Goal: Check status: Check status

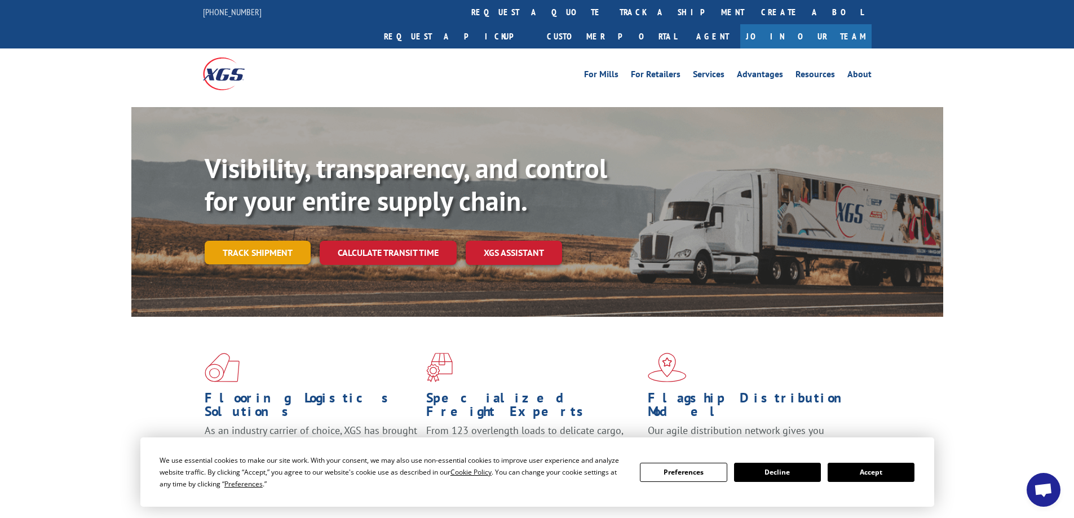
click at [262, 241] on link "Track shipment" at bounding box center [258, 253] width 106 height 24
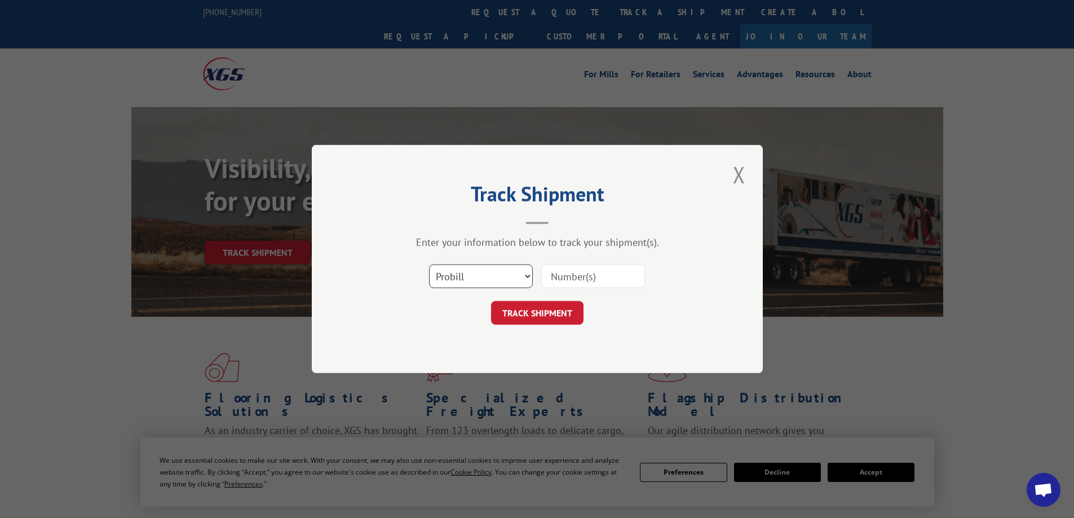
click at [482, 274] on select "Select category... Probill BOL PO" at bounding box center [481, 276] width 104 height 24
select select "po"
click at [429, 264] on select "Select category... Probill BOL PO" at bounding box center [481, 276] width 104 height 24
click at [579, 277] on input at bounding box center [593, 276] width 104 height 24
paste input "01532467"
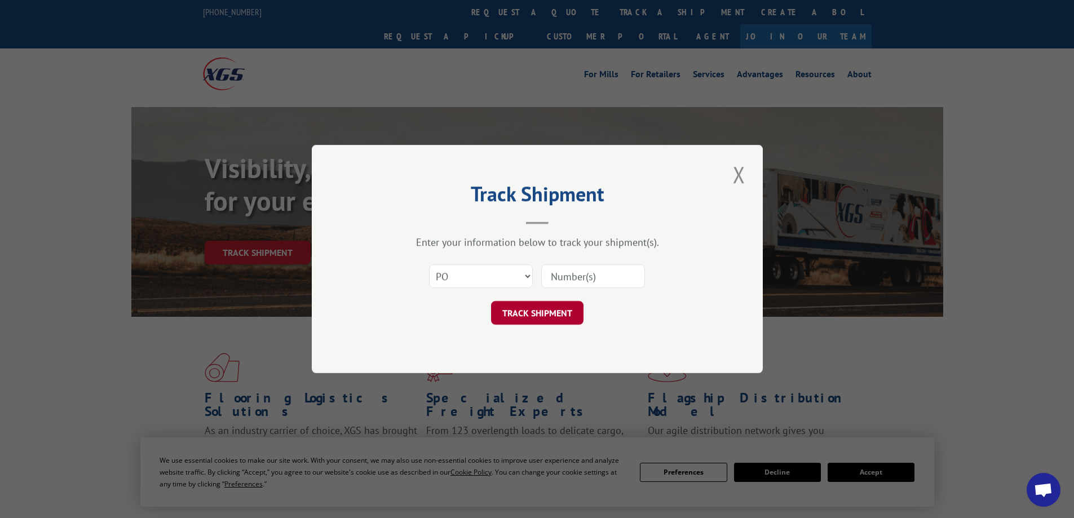
type input "01532467"
click at [531, 306] on button "TRACK SHIPMENT" at bounding box center [537, 313] width 92 height 24
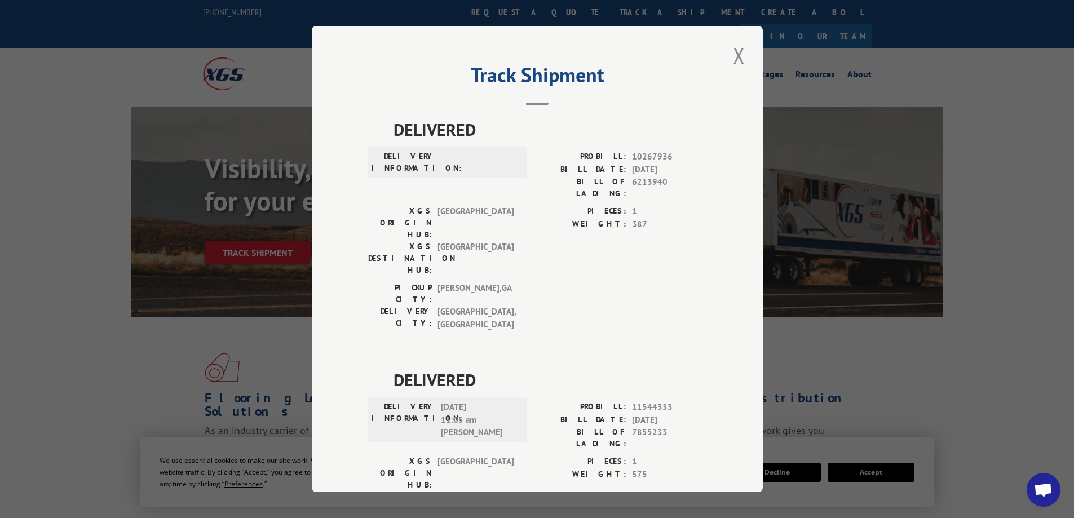
click at [523, 282] on div "PICKUP CITY: [GEOGRAPHIC_DATA] , [GEOGRAPHIC_DATA]: [GEOGRAPHIC_DATA] , [GEOGRA…" at bounding box center [537, 309] width 338 height 55
drag, startPoint x: 676, startPoint y: 169, endPoint x: 634, endPoint y: 169, distance: 41.7
click at [638, 169] on span "[DATE]" at bounding box center [669, 169] width 74 height 13
click at [537, 205] on label "PIECES:" at bounding box center [581, 211] width 89 height 13
drag, startPoint x: 733, startPoint y: 59, endPoint x: 712, endPoint y: 80, distance: 30.3
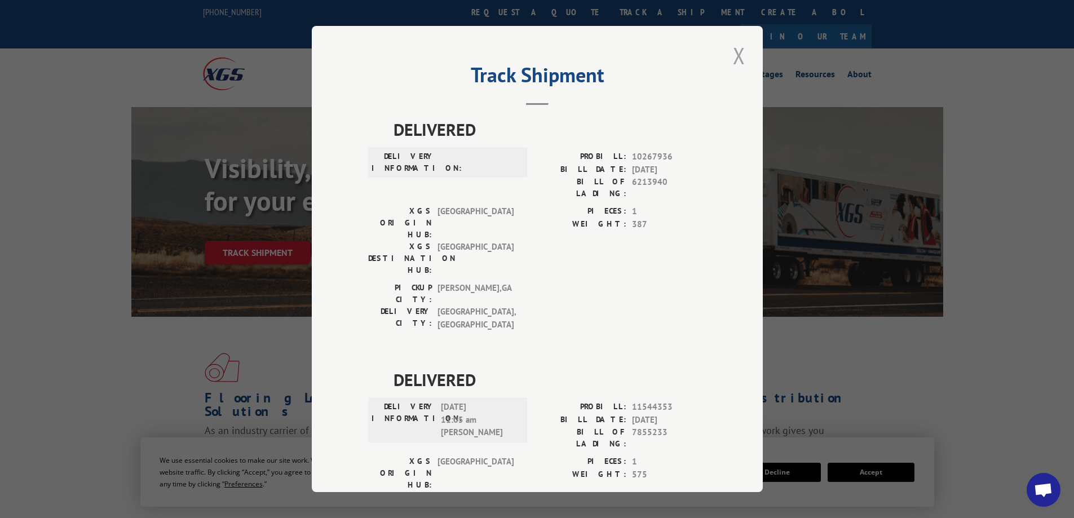
click at [734, 59] on button "Close modal" at bounding box center [738, 55] width 19 height 31
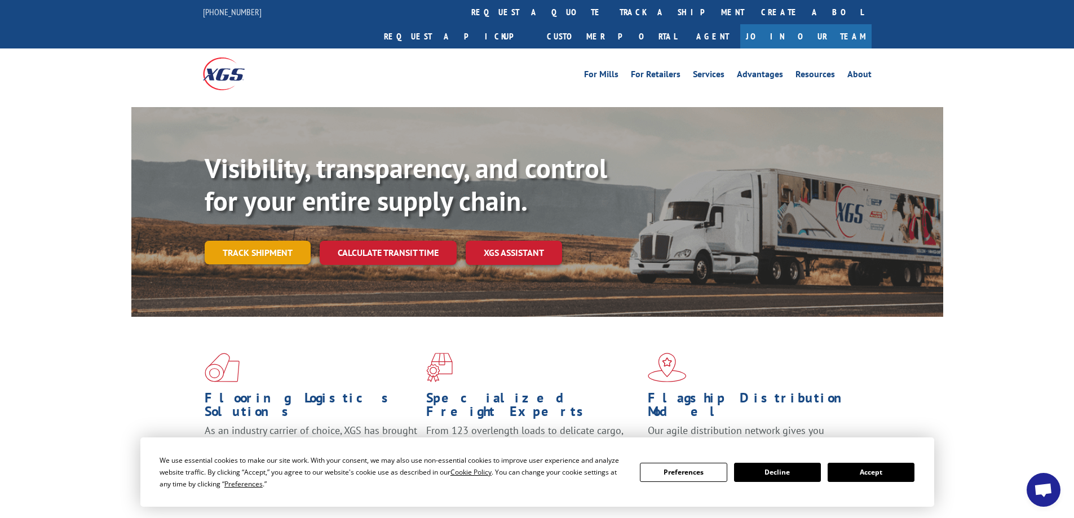
click at [230, 241] on link "Track shipment" at bounding box center [258, 253] width 106 height 24
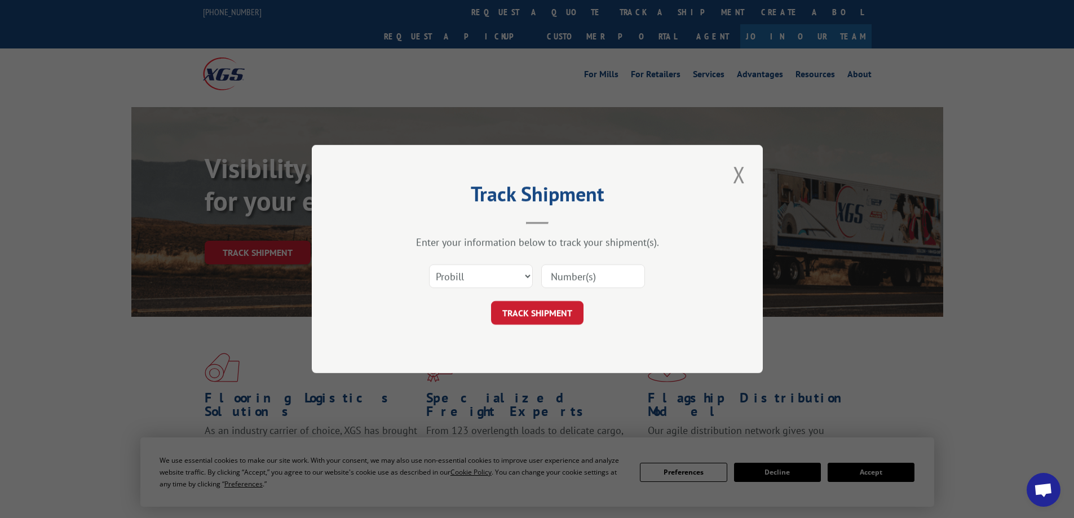
click at [582, 278] on input at bounding box center [593, 276] width 104 height 24
paste input "01532467"
type input "01532467"
click at [474, 275] on select "Select category... Probill BOL PO" at bounding box center [481, 276] width 104 height 24
select select "po"
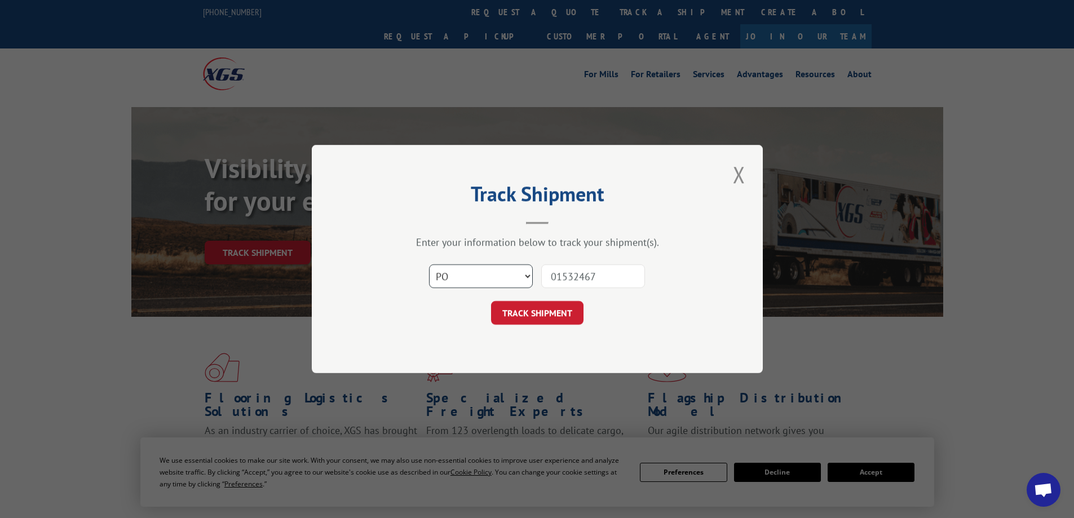
click at [429, 264] on select "Select category... Probill BOL PO" at bounding box center [481, 276] width 104 height 24
click at [533, 316] on button "TRACK SHIPMENT" at bounding box center [537, 313] width 92 height 24
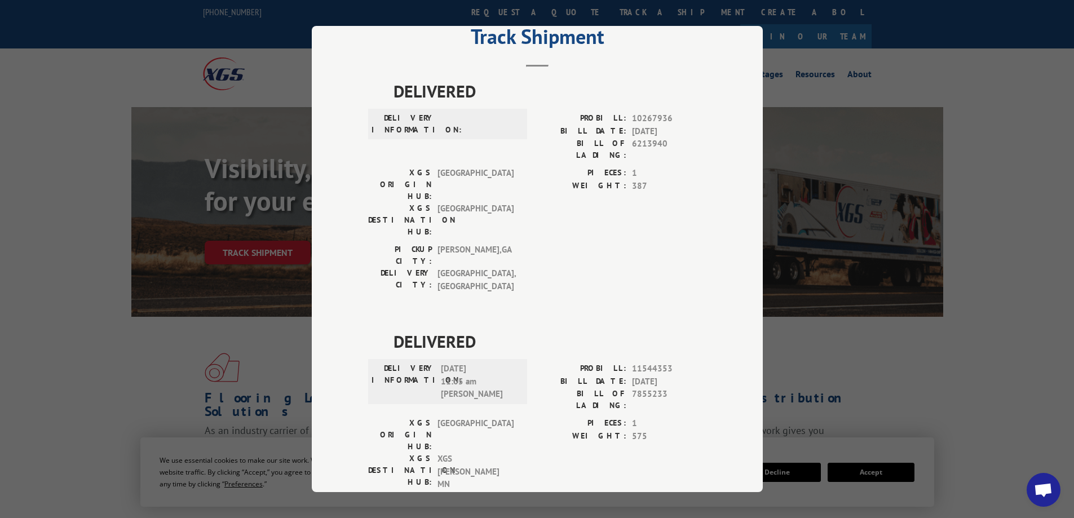
scroll to position [56, 0]
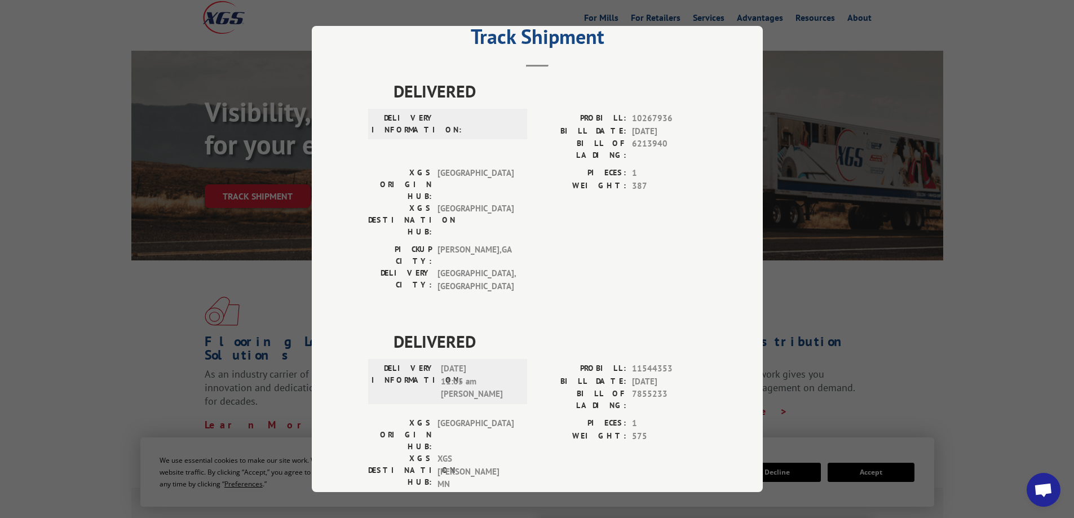
drag, startPoint x: 435, startPoint y: 298, endPoint x: 475, endPoint y: 298, distance: 39.5
click at [475, 362] on div "DELIVERY INFORMATION: [DATE] 11:05 am [PERSON_NAME]" at bounding box center [447, 381] width 152 height 38
click at [547, 497] on div "PICKUP CITY: [GEOGRAPHIC_DATA] , [GEOGRAPHIC_DATA]: [GEOGRAPHIC_DATA] , [GEOGRA…" at bounding box center [537, 523] width 338 height 53
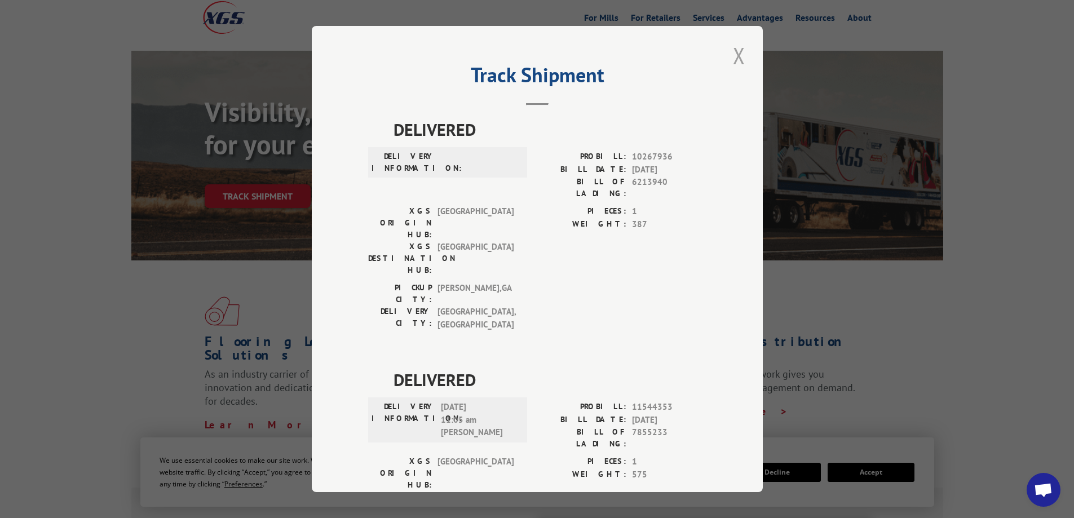
scroll to position [0, 0]
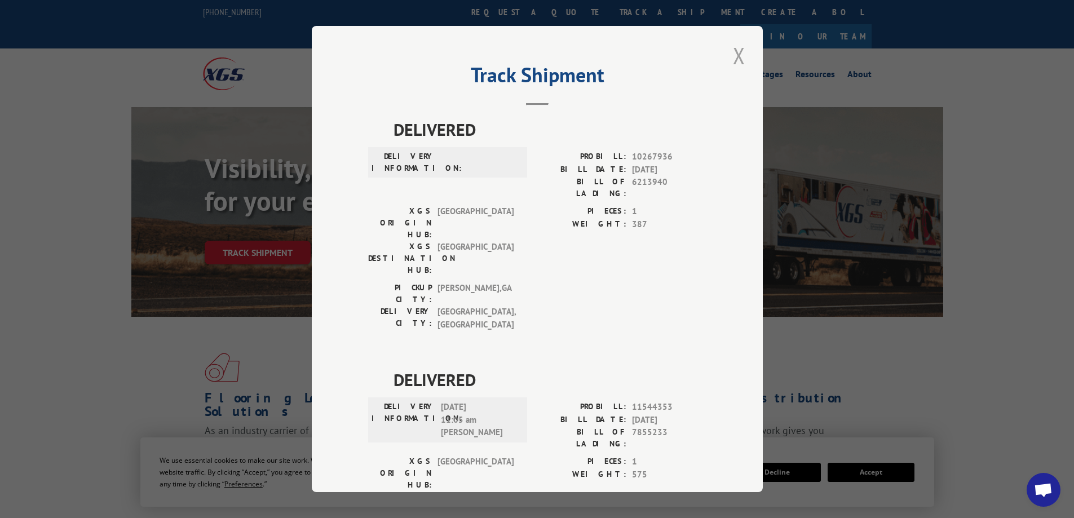
click at [736, 56] on button "Close modal" at bounding box center [738, 55] width 19 height 31
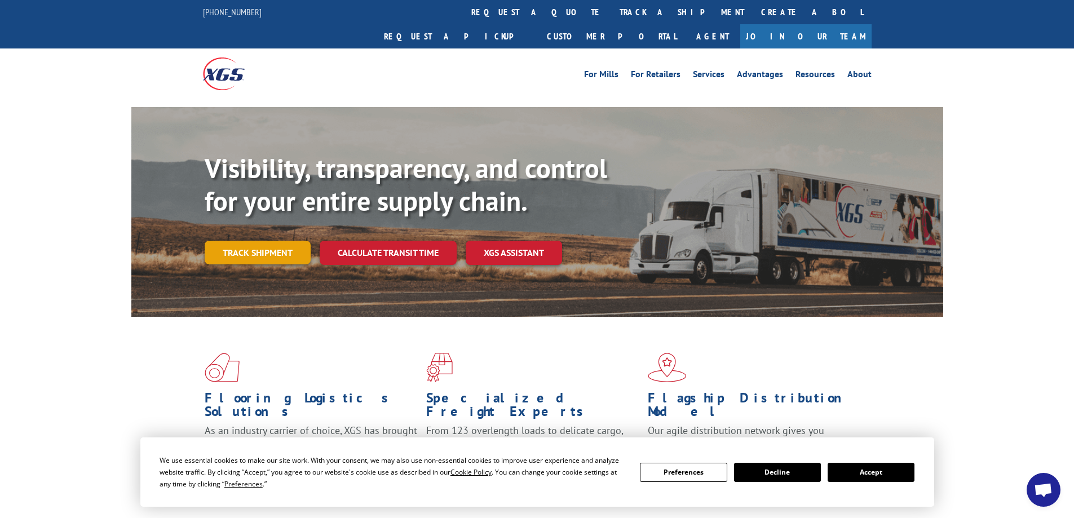
click at [258, 241] on link "Track shipment" at bounding box center [258, 253] width 106 height 24
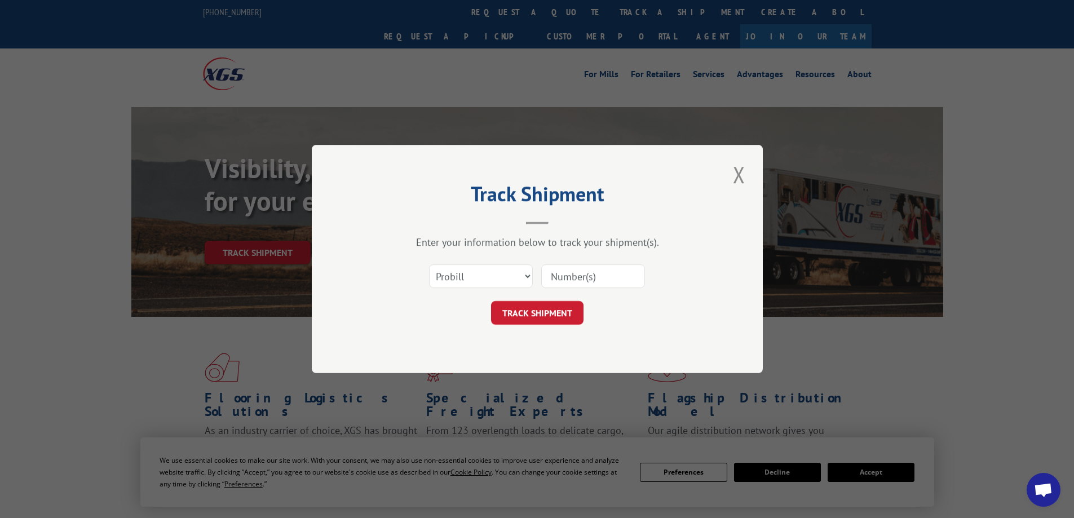
click at [560, 281] on input at bounding box center [593, 276] width 104 height 24
paste input "17095072"
type input "17095072"
click at [523, 314] on button "TRACK SHIPMENT" at bounding box center [537, 313] width 92 height 24
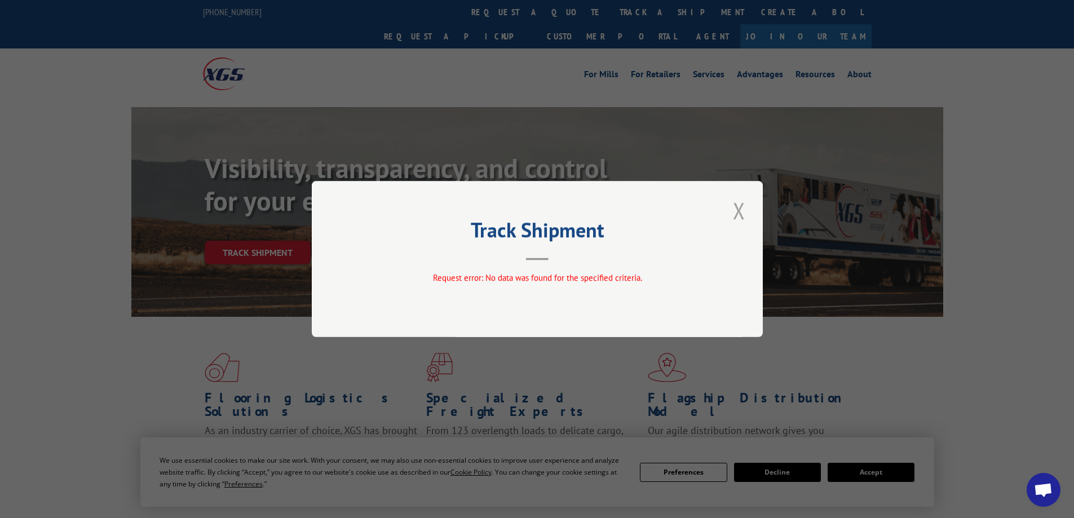
click at [740, 210] on button "Close modal" at bounding box center [738, 210] width 19 height 31
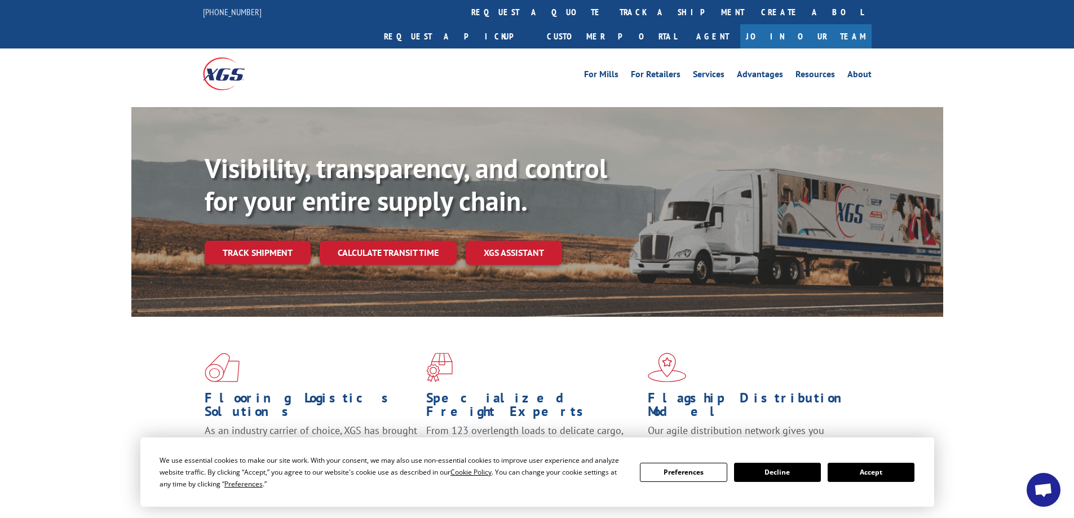
click at [56, 322] on div "Flooring Logistics Solutions As an industry carrier of choice, XGS has brought …" at bounding box center [537, 430] width 1074 height 227
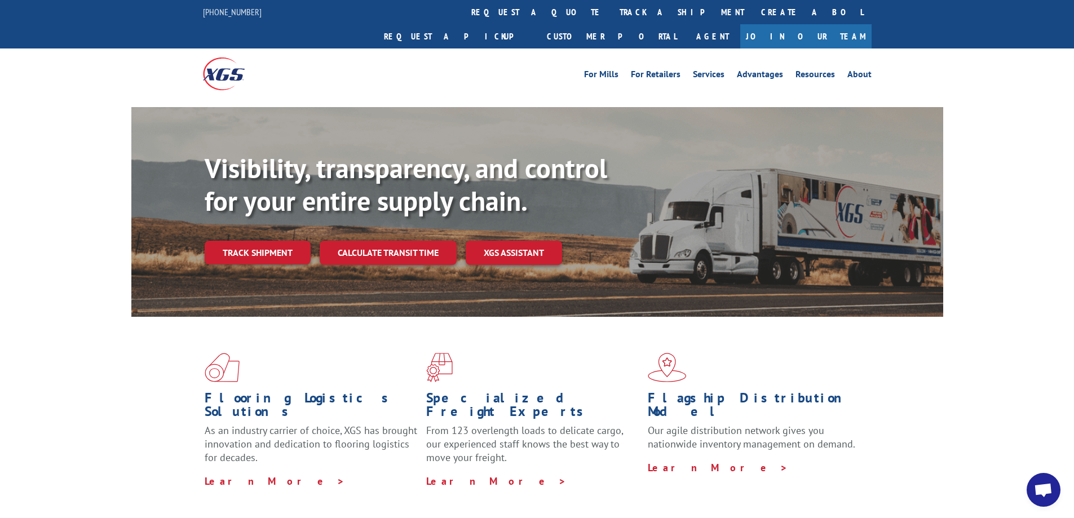
click at [62, 317] on div "Flooring Logistics Solutions As an industry carrier of choice, XGS has brought …" at bounding box center [537, 430] width 1074 height 227
click at [235, 241] on link "Track shipment" at bounding box center [258, 253] width 106 height 24
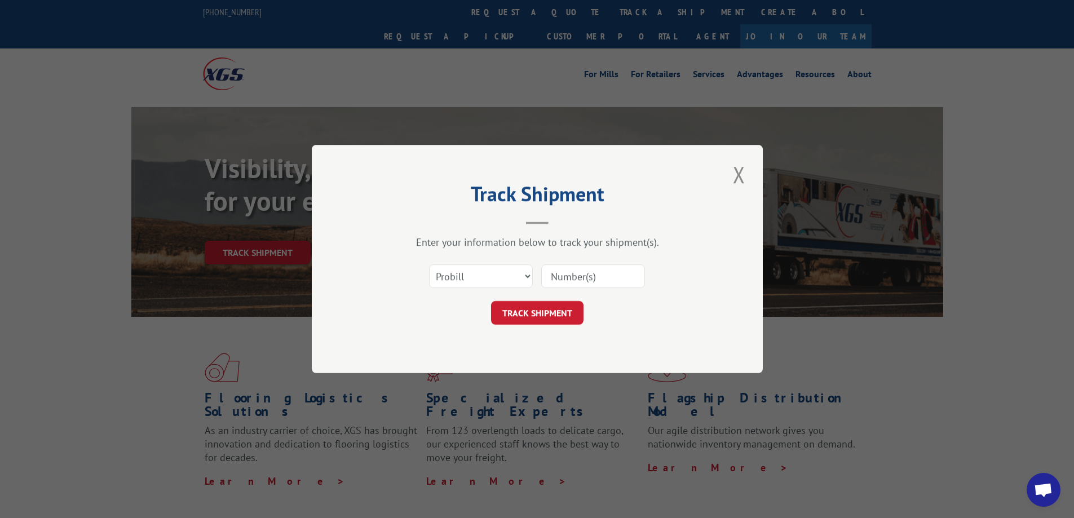
click at [589, 272] on input at bounding box center [593, 276] width 104 height 24
paste input "AA04873233"
type input "AA04873233"
click at [491, 280] on select "Select category... Probill BOL PO" at bounding box center [481, 276] width 104 height 24
select select "bol"
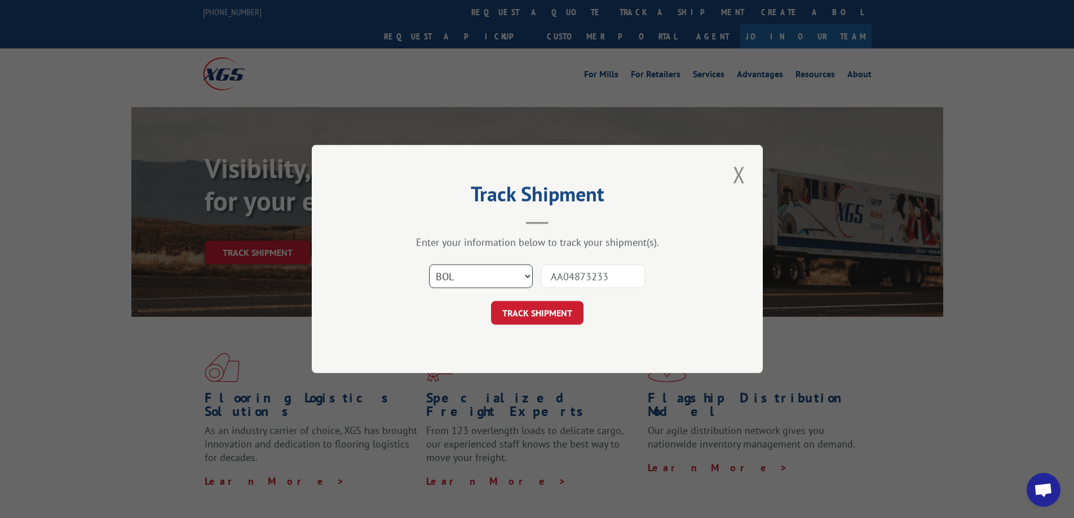
click at [429, 264] on select "Select category... Probill BOL PO" at bounding box center [481, 276] width 104 height 24
click at [537, 314] on button "TRACK SHIPMENT" at bounding box center [537, 313] width 92 height 24
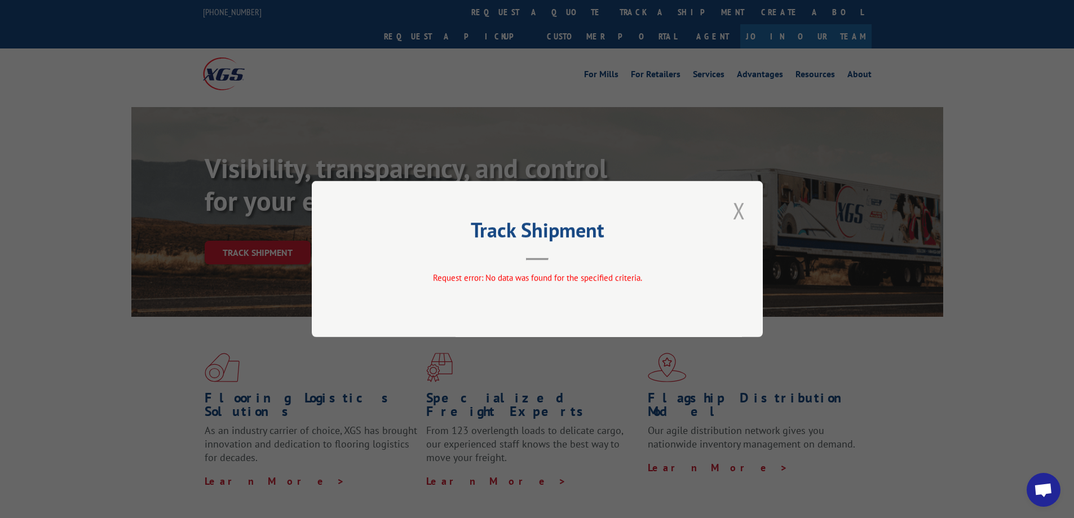
click at [739, 211] on button "Close modal" at bounding box center [738, 210] width 19 height 31
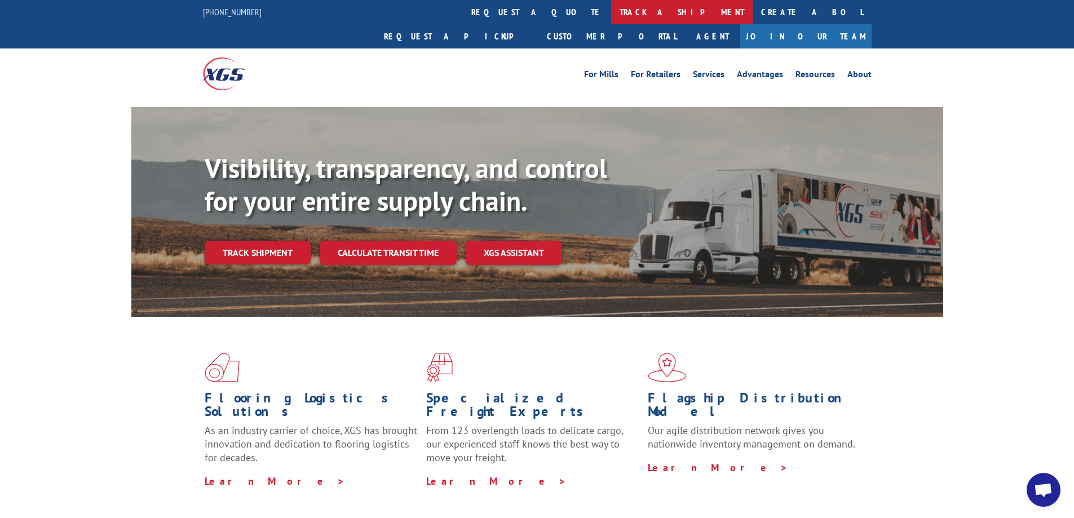
click at [611, 12] on link "track a shipment" at bounding box center [681, 12] width 141 height 24
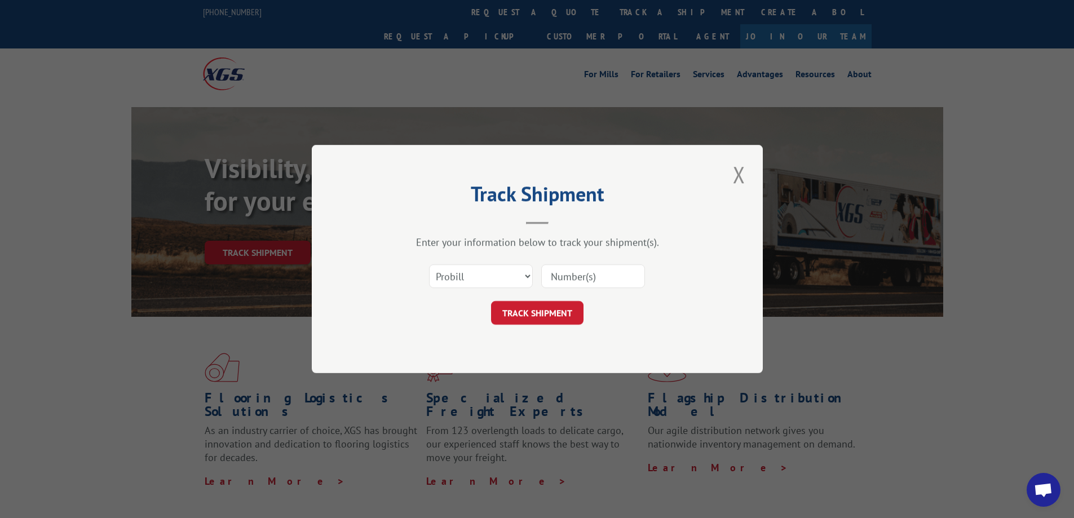
click at [579, 280] on input at bounding box center [593, 276] width 104 height 24
paste input "17095072"
type input "17095072"
click at [544, 317] on button "TRACK SHIPMENT" at bounding box center [537, 313] width 92 height 24
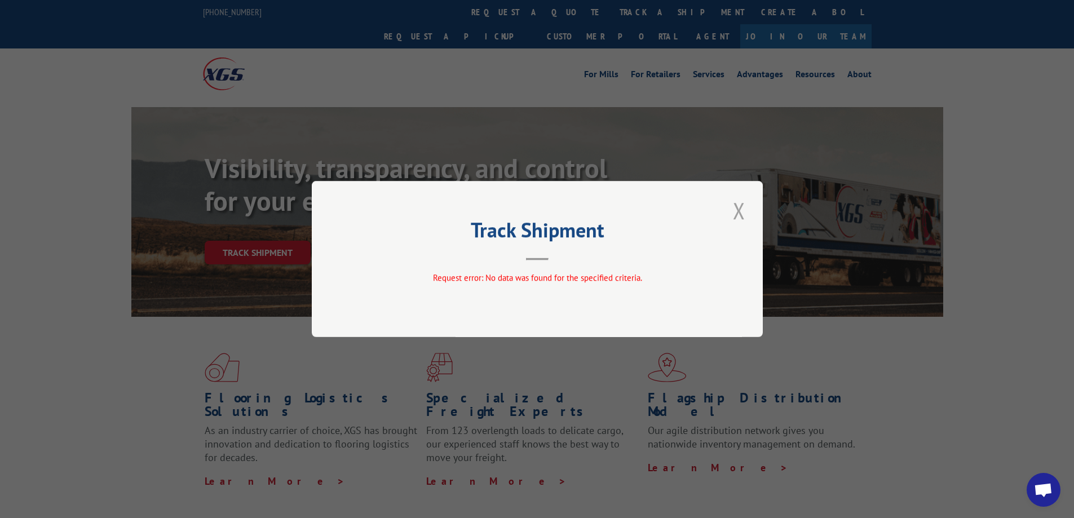
click at [743, 211] on button "Close modal" at bounding box center [738, 210] width 19 height 31
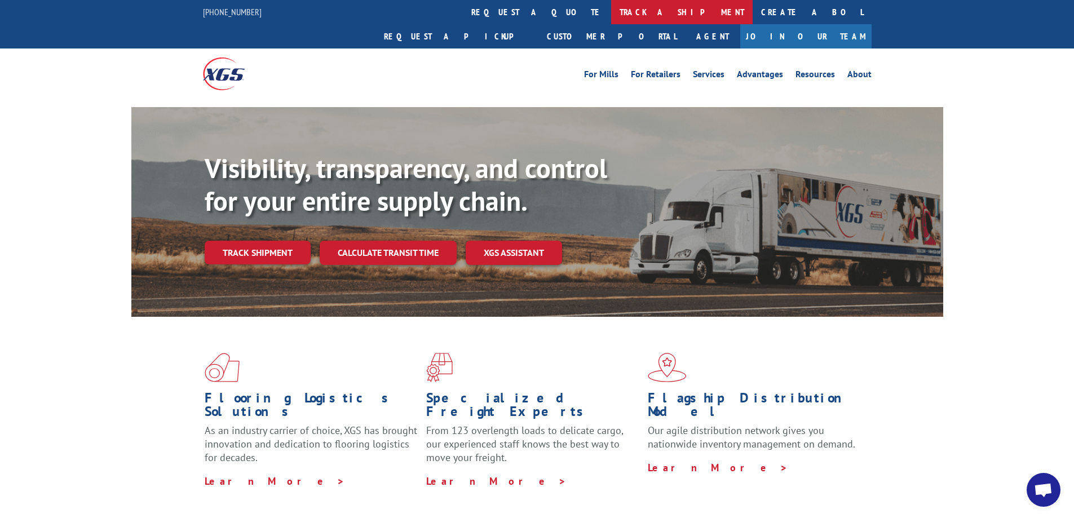
drag, startPoint x: 492, startPoint y: 8, endPoint x: 476, endPoint y: 34, distance: 29.9
click at [611, 8] on link "track a shipment" at bounding box center [681, 12] width 141 height 24
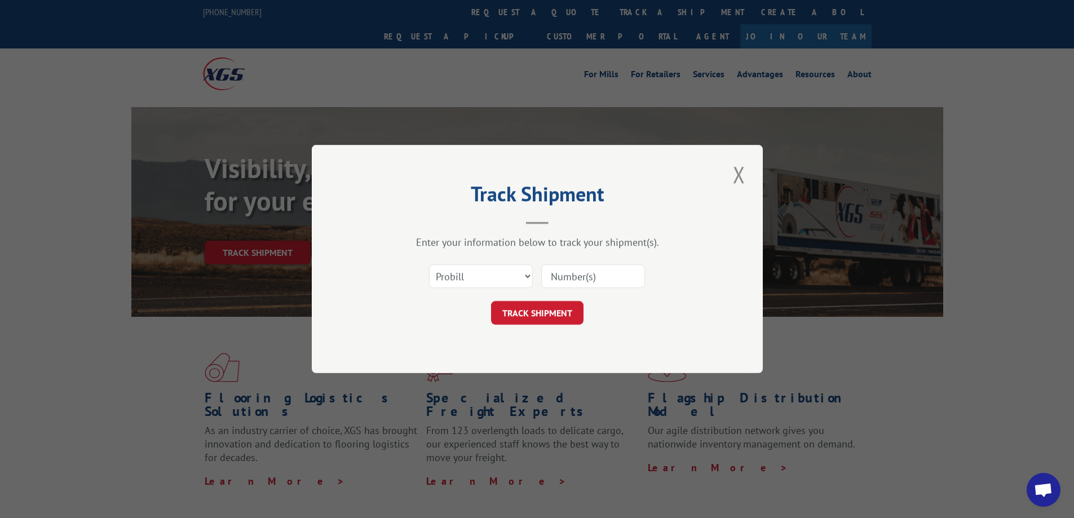
click at [591, 281] on input at bounding box center [593, 276] width 104 height 24
paste input "01532467"
type input "01532467"
click at [493, 277] on select "Select category... Probill BOL PO" at bounding box center [481, 276] width 104 height 24
select select "po"
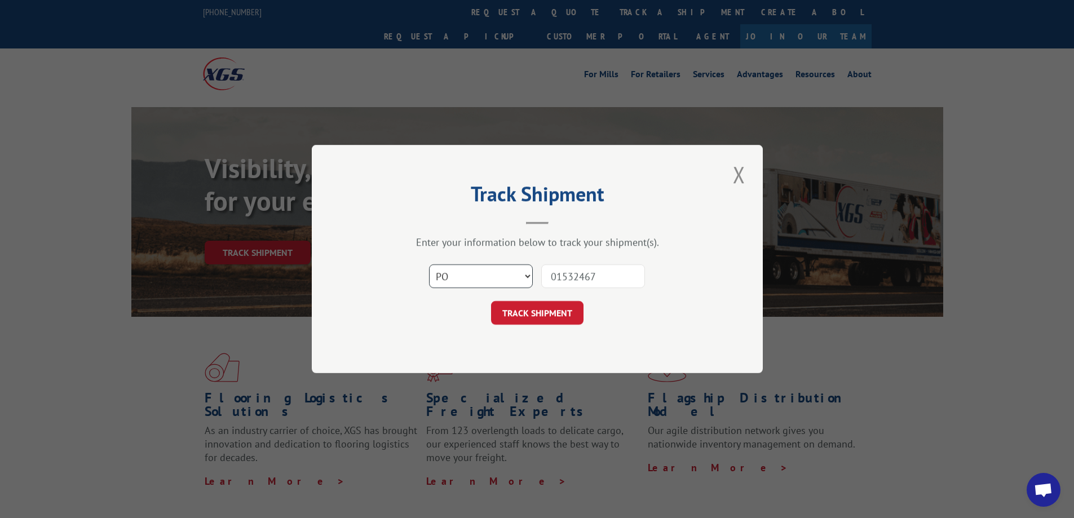
click at [429, 264] on select "Select category... Probill BOL PO" at bounding box center [481, 276] width 104 height 24
click at [503, 311] on button "TRACK SHIPMENT" at bounding box center [537, 313] width 92 height 24
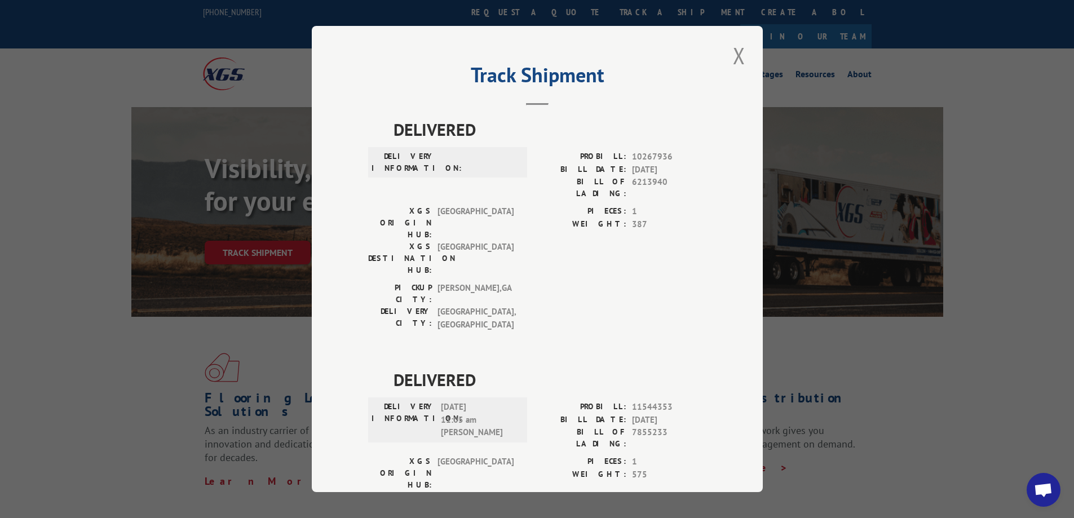
drag, startPoint x: 628, startPoint y: 170, endPoint x: 667, endPoint y: 169, distance: 39.5
click at [667, 169] on span "[DATE]" at bounding box center [669, 169] width 74 height 13
click at [675, 205] on span "1" at bounding box center [669, 211] width 74 height 13
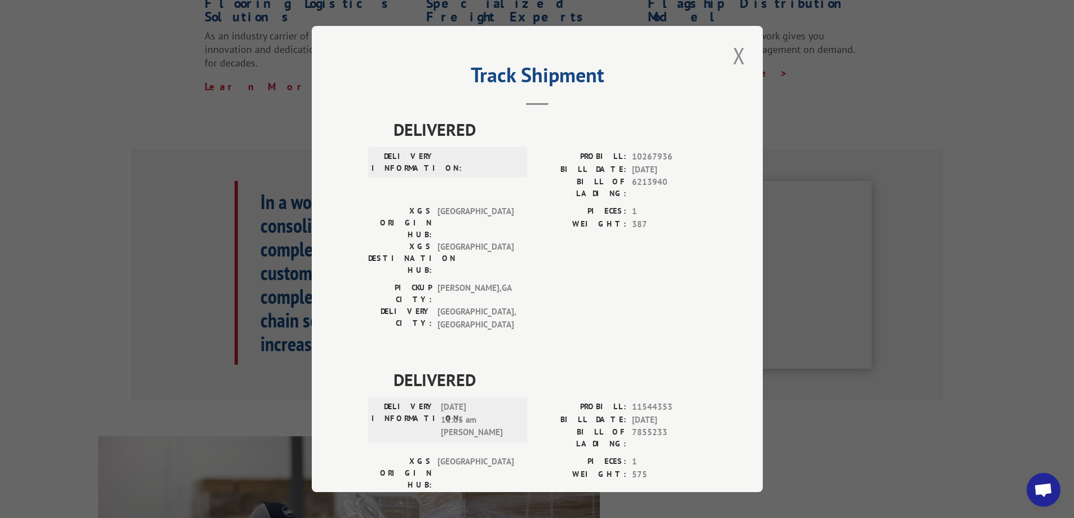
scroll to position [113, 0]
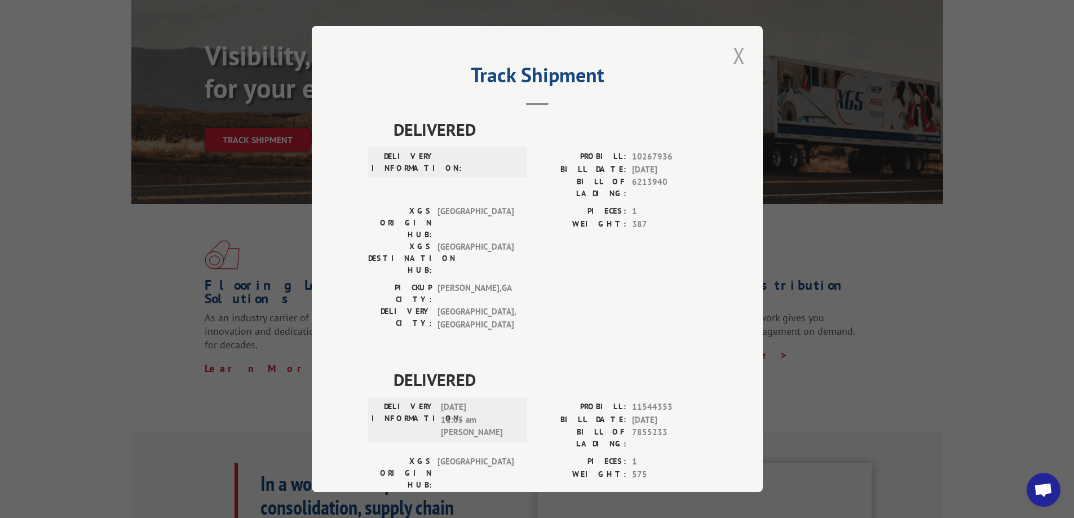
click at [729, 56] on button "Close modal" at bounding box center [738, 55] width 19 height 31
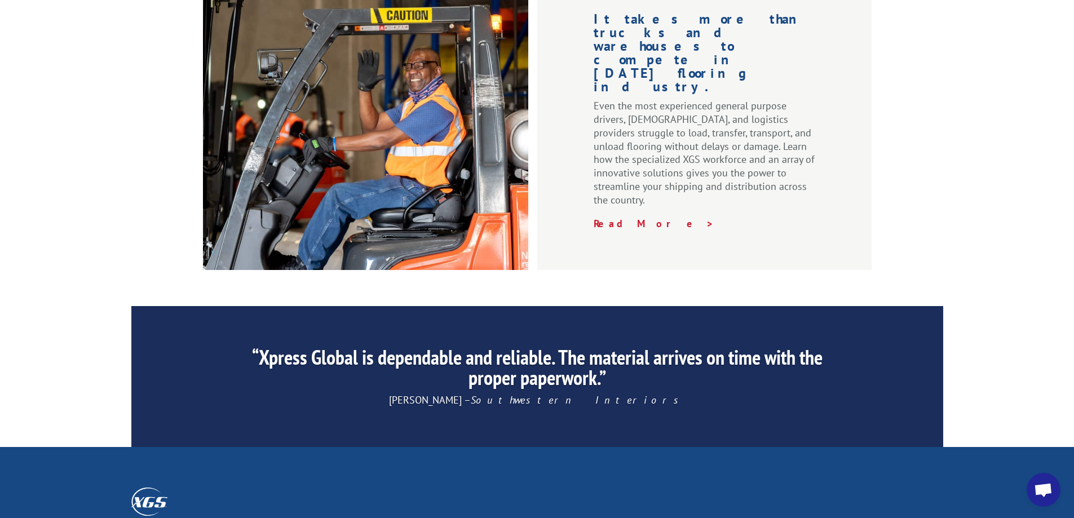
scroll to position [1635, 0]
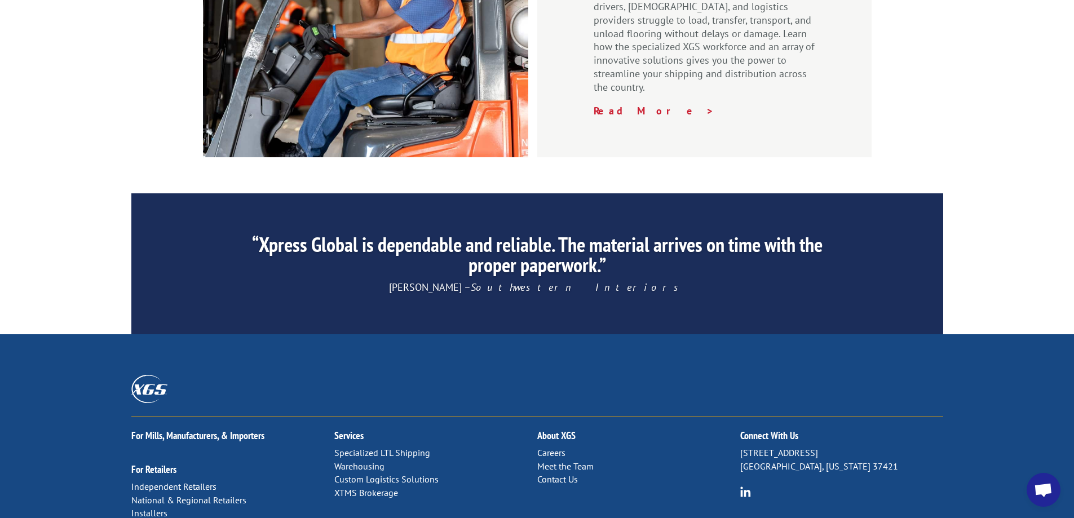
drag, startPoint x: 739, startPoint y: 334, endPoint x: 840, endPoint y: 334, distance: 101.5
click at [840, 417] on div "For [PERSON_NAME], Manufacturers, & Importers For Retailers Independent Retaile…" at bounding box center [537, 477] width 812 height 121
click at [878, 446] on p "[STREET_ADDRESS][US_STATE]" at bounding box center [841, 459] width 203 height 27
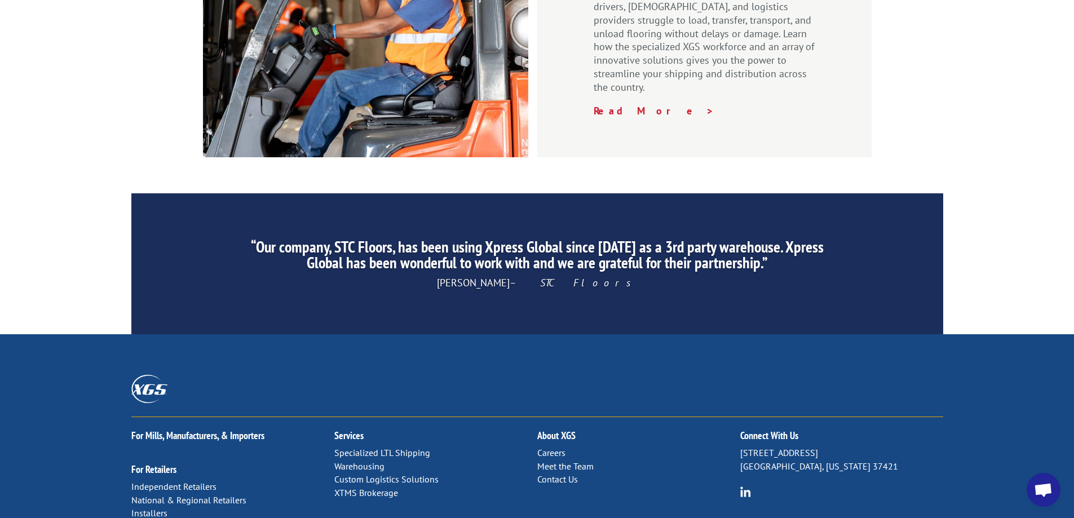
click at [760, 446] on p "[STREET_ADDRESS][US_STATE]" at bounding box center [841, 459] width 203 height 27
click at [859, 417] on div "Connect With Us [STREET_ADDRESS][US_STATE]" at bounding box center [841, 459] width 203 height 84
click at [844, 446] on p "[STREET_ADDRESS][US_STATE]" at bounding box center [841, 459] width 203 height 27
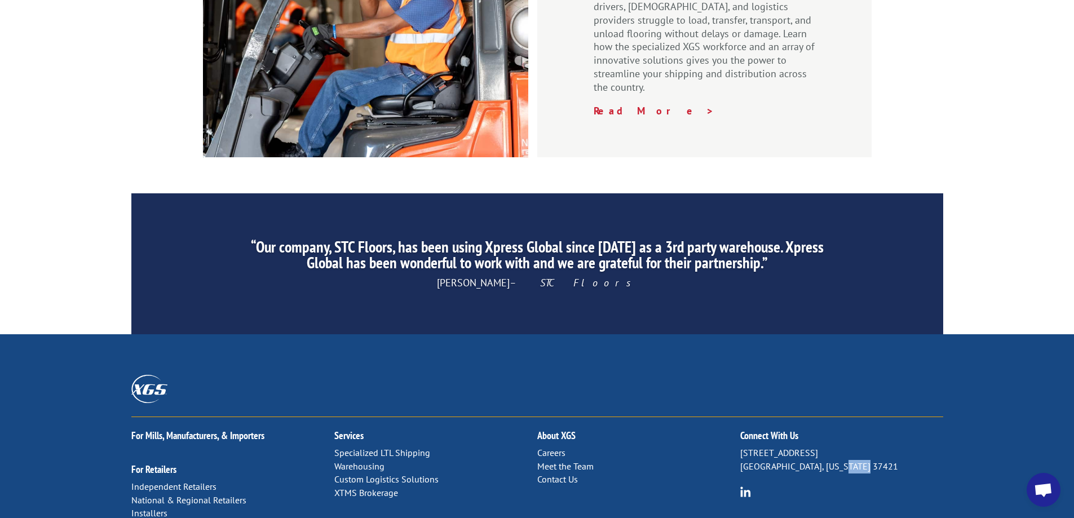
click at [844, 446] on p "[STREET_ADDRESS][US_STATE]" at bounding box center [841, 459] width 203 height 27
click at [895, 446] on p "[STREET_ADDRESS][US_STATE]" at bounding box center [841, 459] width 203 height 27
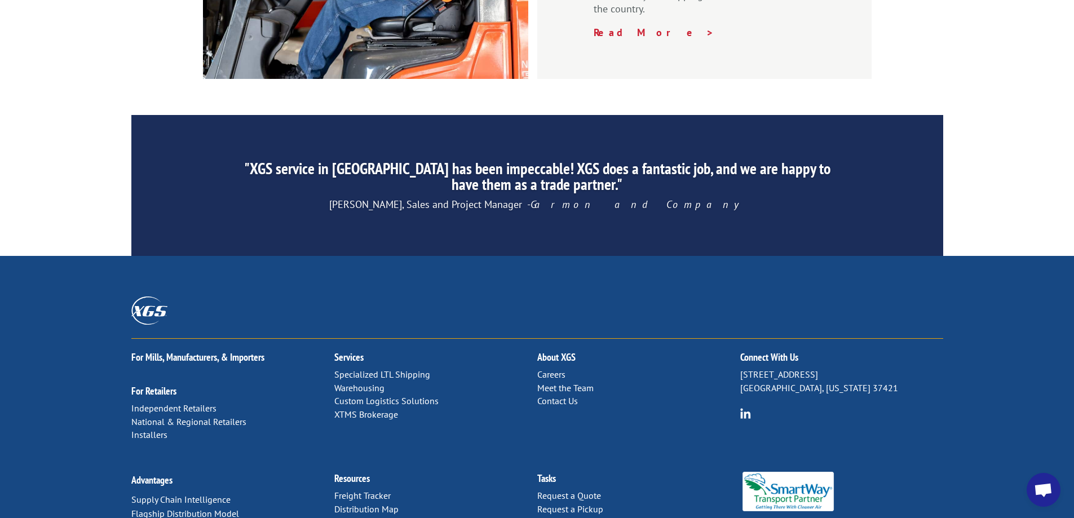
scroll to position [1657, 0]
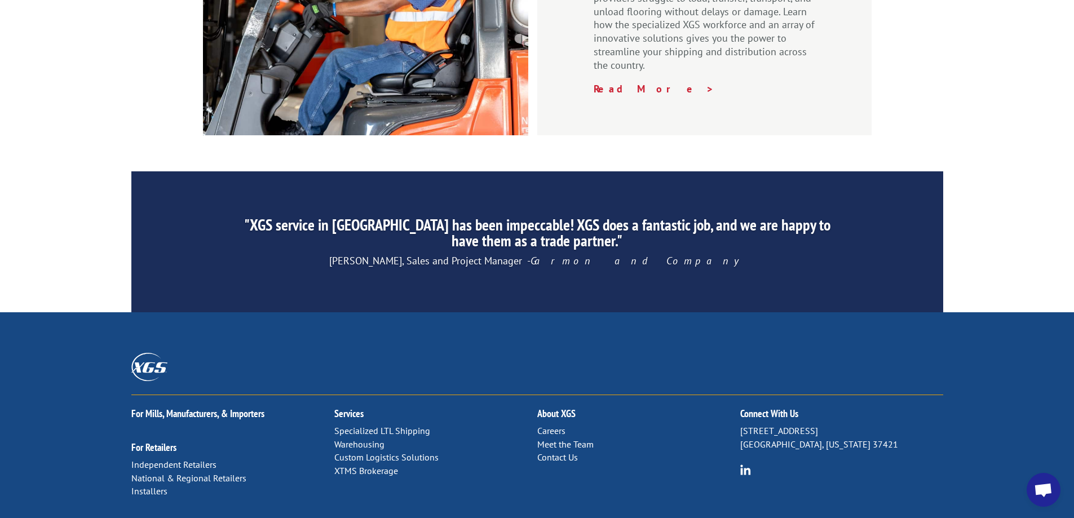
click at [559, 452] on link "Contact Us" at bounding box center [557, 457] width 41 height 11
